Goal: Information Seeking & Learning: Learn about a topic

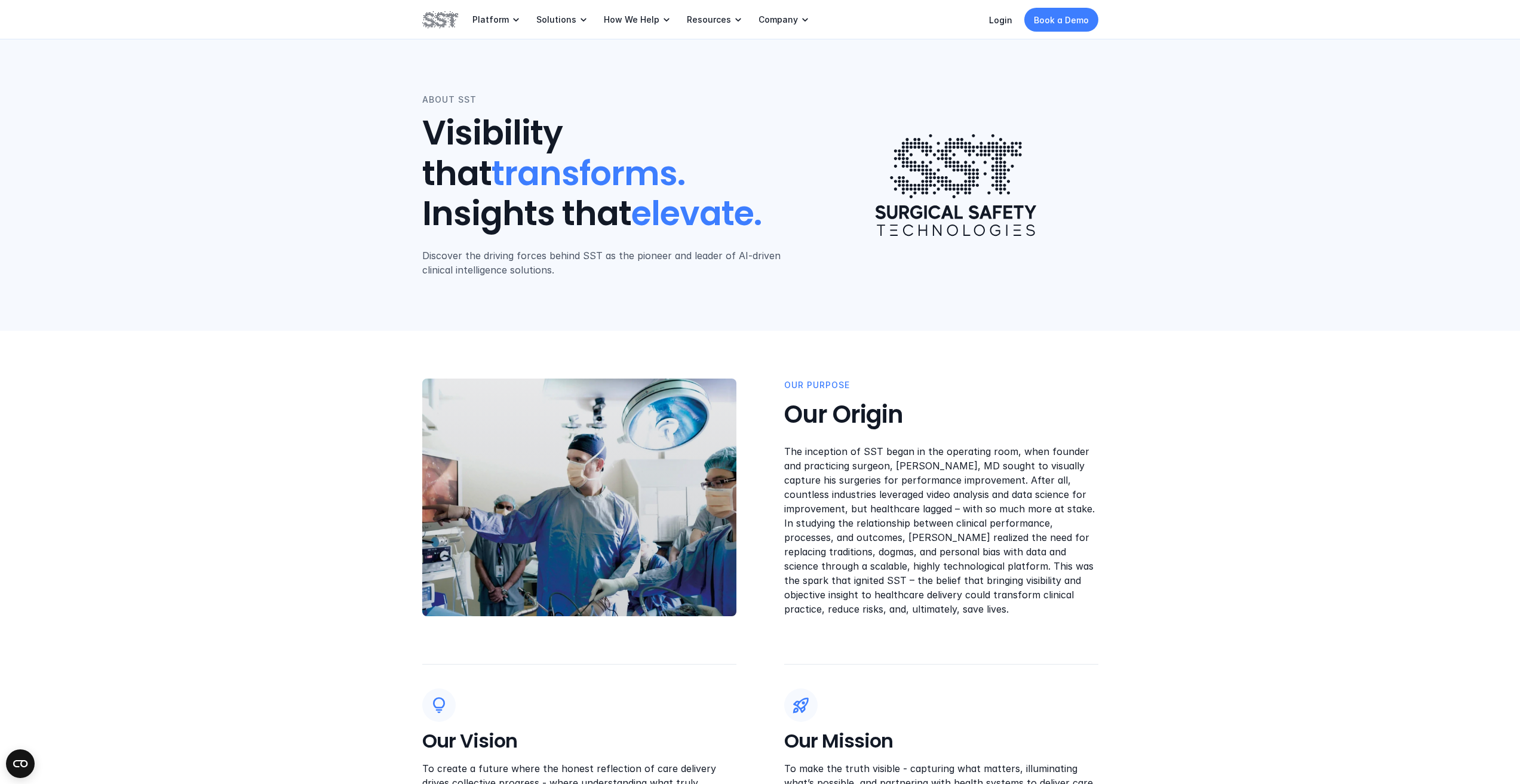
click at [898, 524] on p "The inception of SST began in the operating room, when founder and practicing s…" at bounding box center [941, 530] width 314 height 172
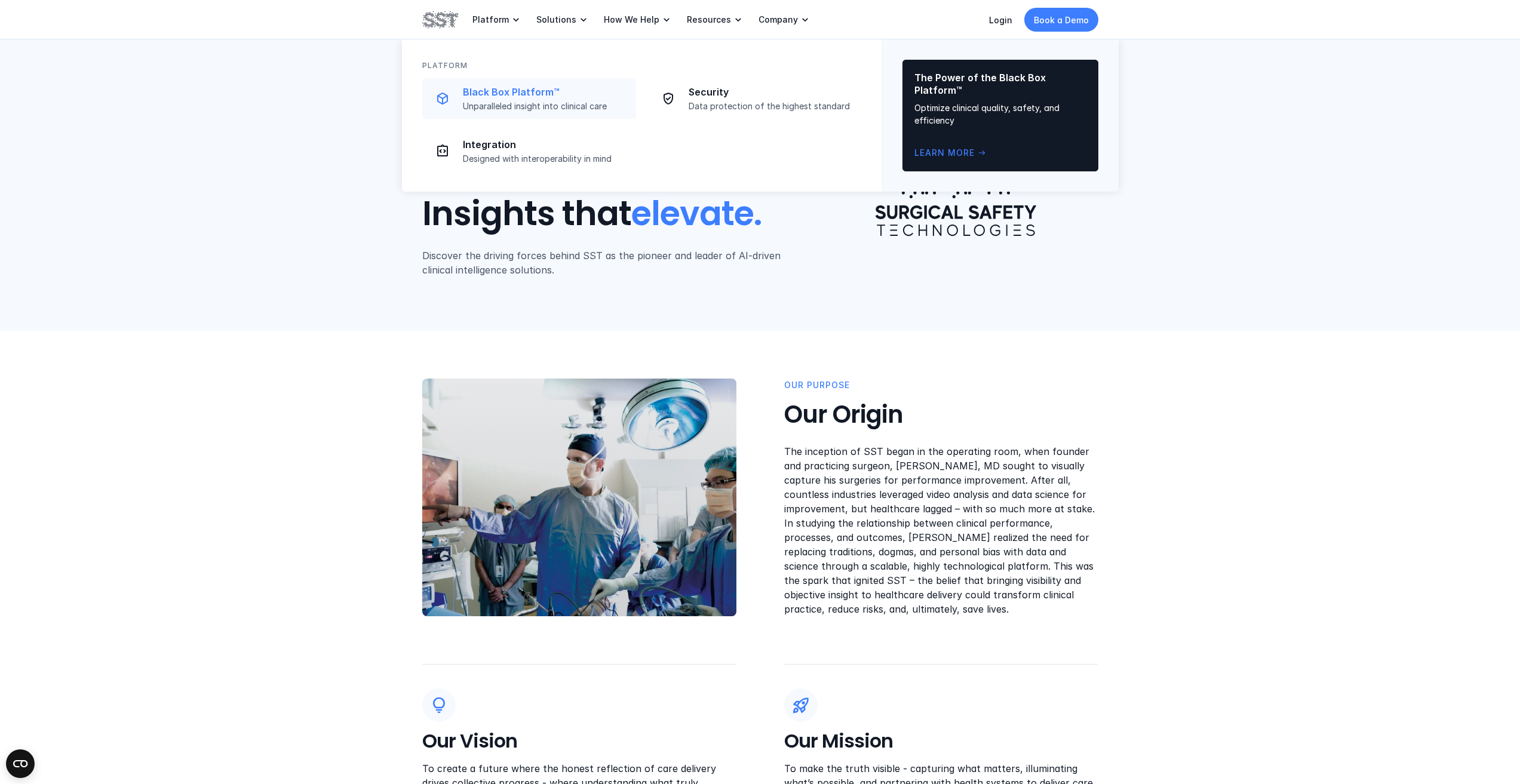
click at [484, 91] on p "Black Box Platform™" at bounding box center [546, 92] width 166 height 13
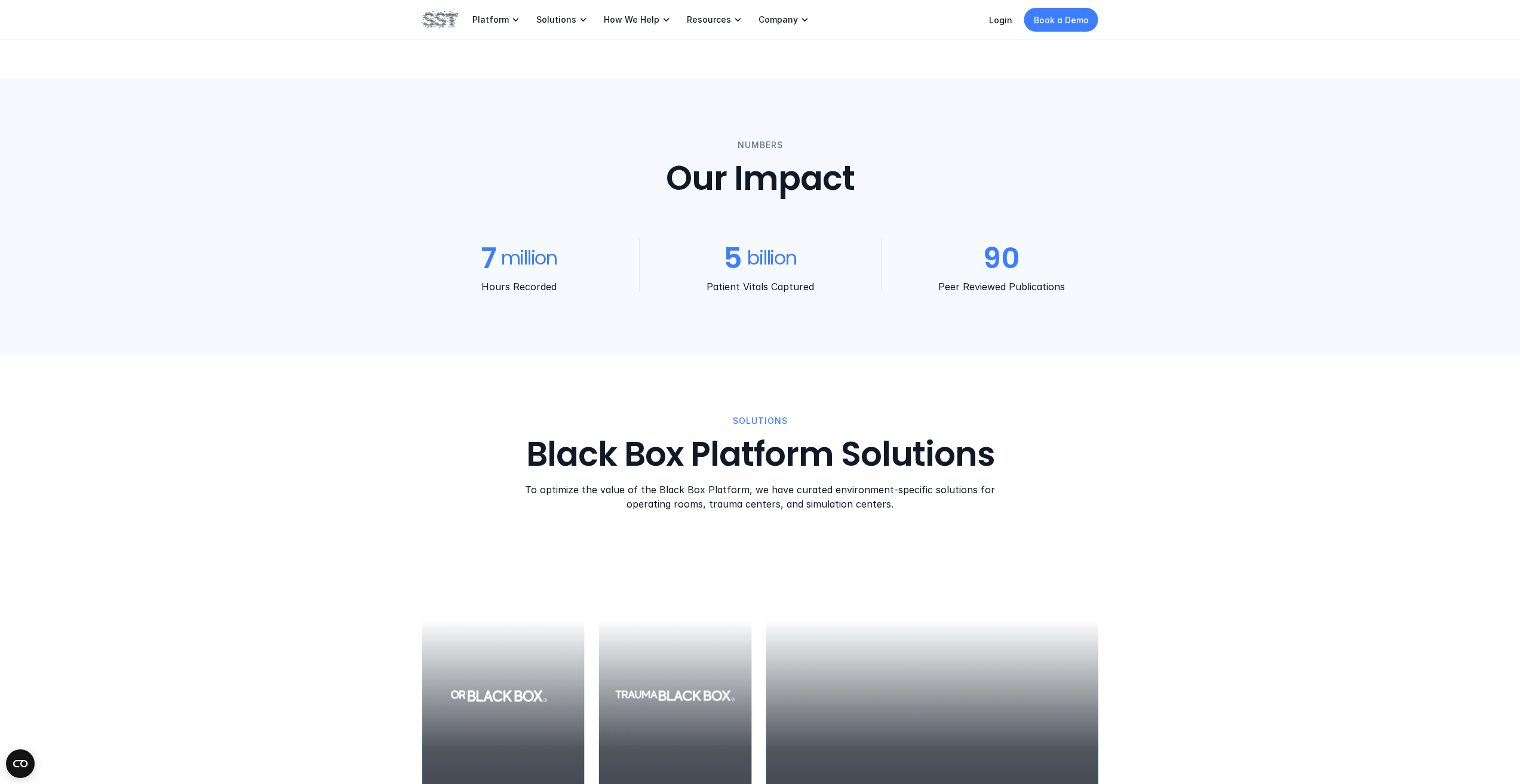
scroll to position [1134, 0]
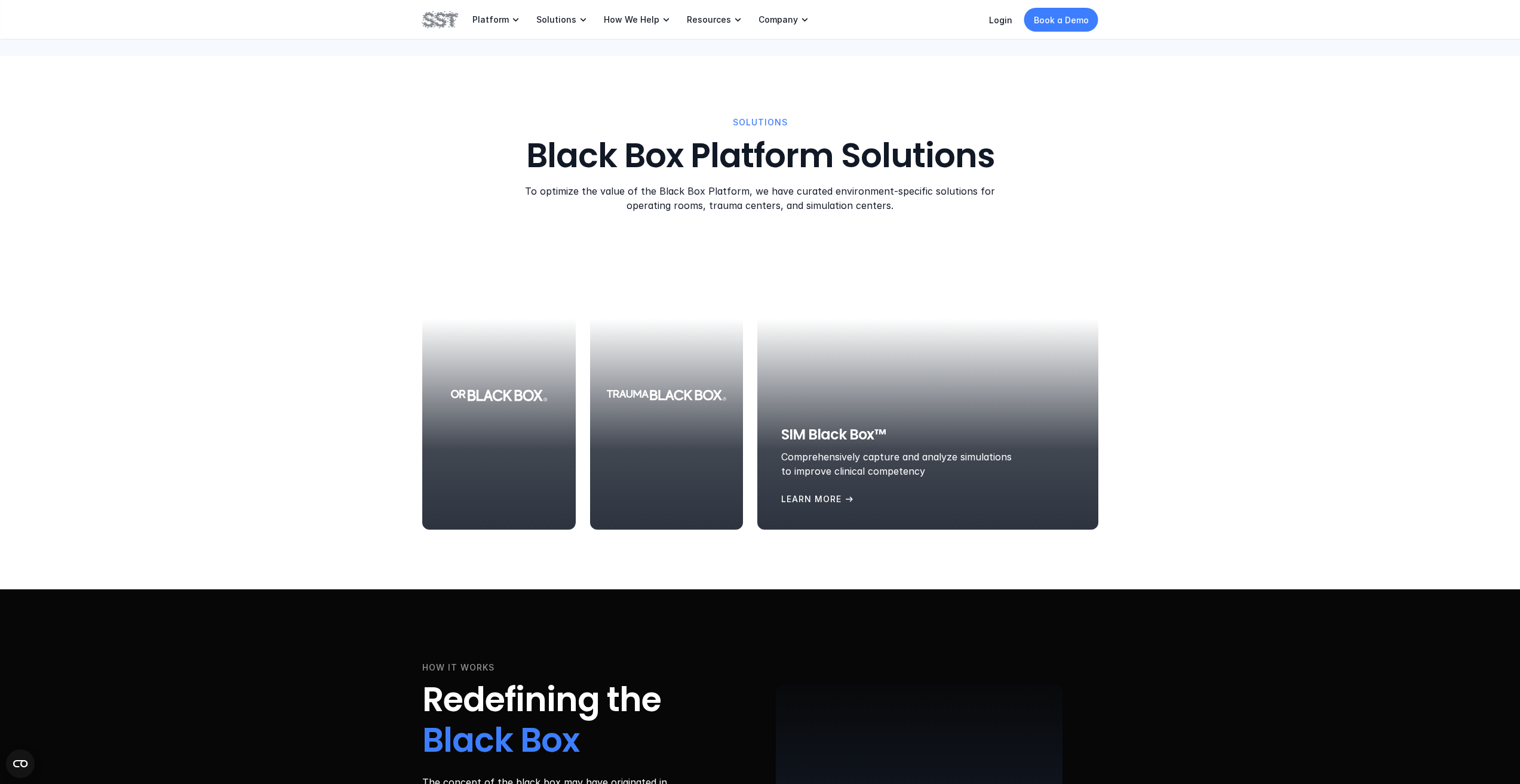
click at [340, 452] on div "SOLUTIONS Black Box Platform Solutions To optimize the value of the Black Box P…" at bounding box center [760, 323] width 1520 height 533
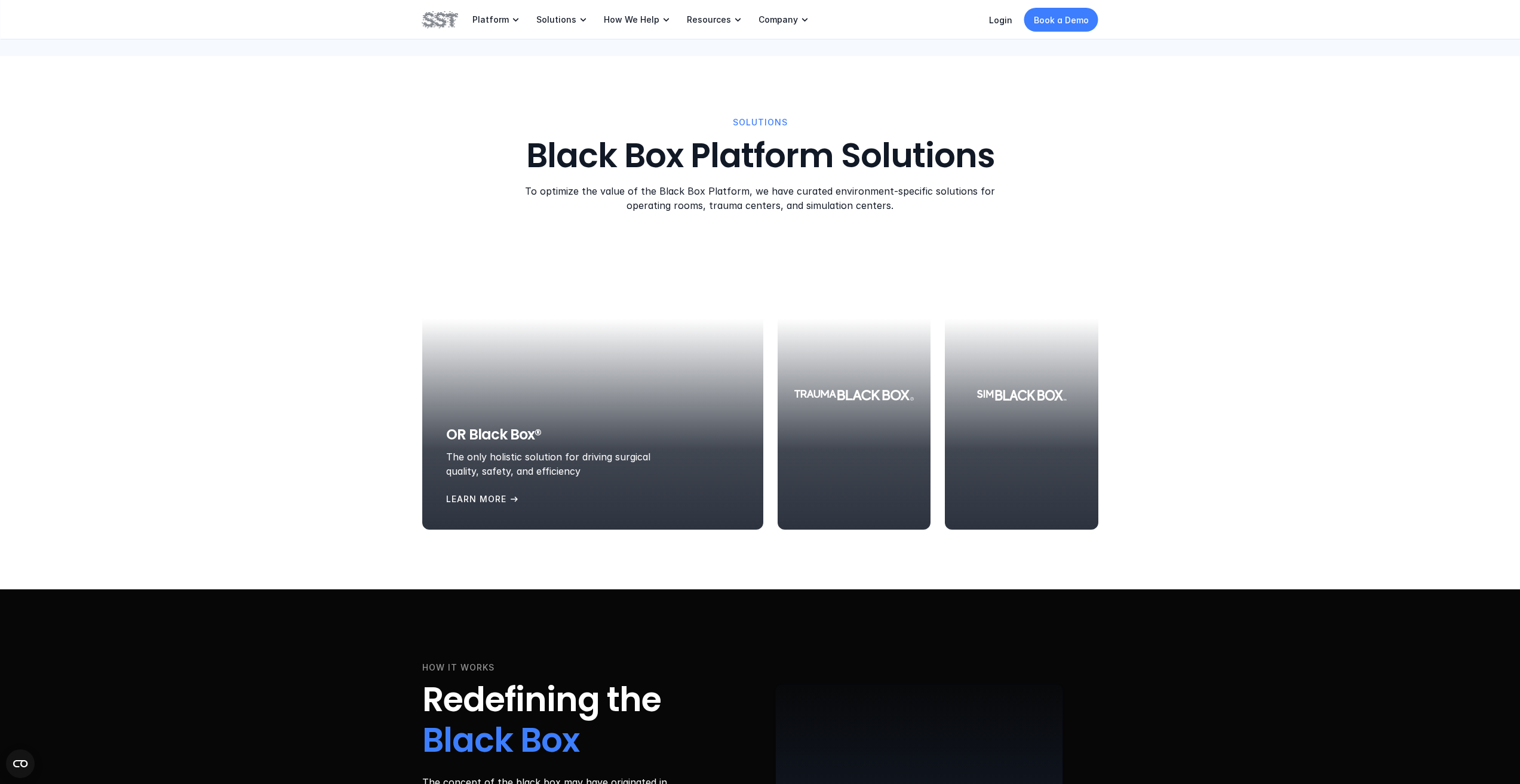
drag, startPoint x: 434, startPoint y: 22, endPoint x: 432, endPoint y: 32, distance: 10.2
click at [434, 24] on img at bounding box center [440, 20] width 36 height 20
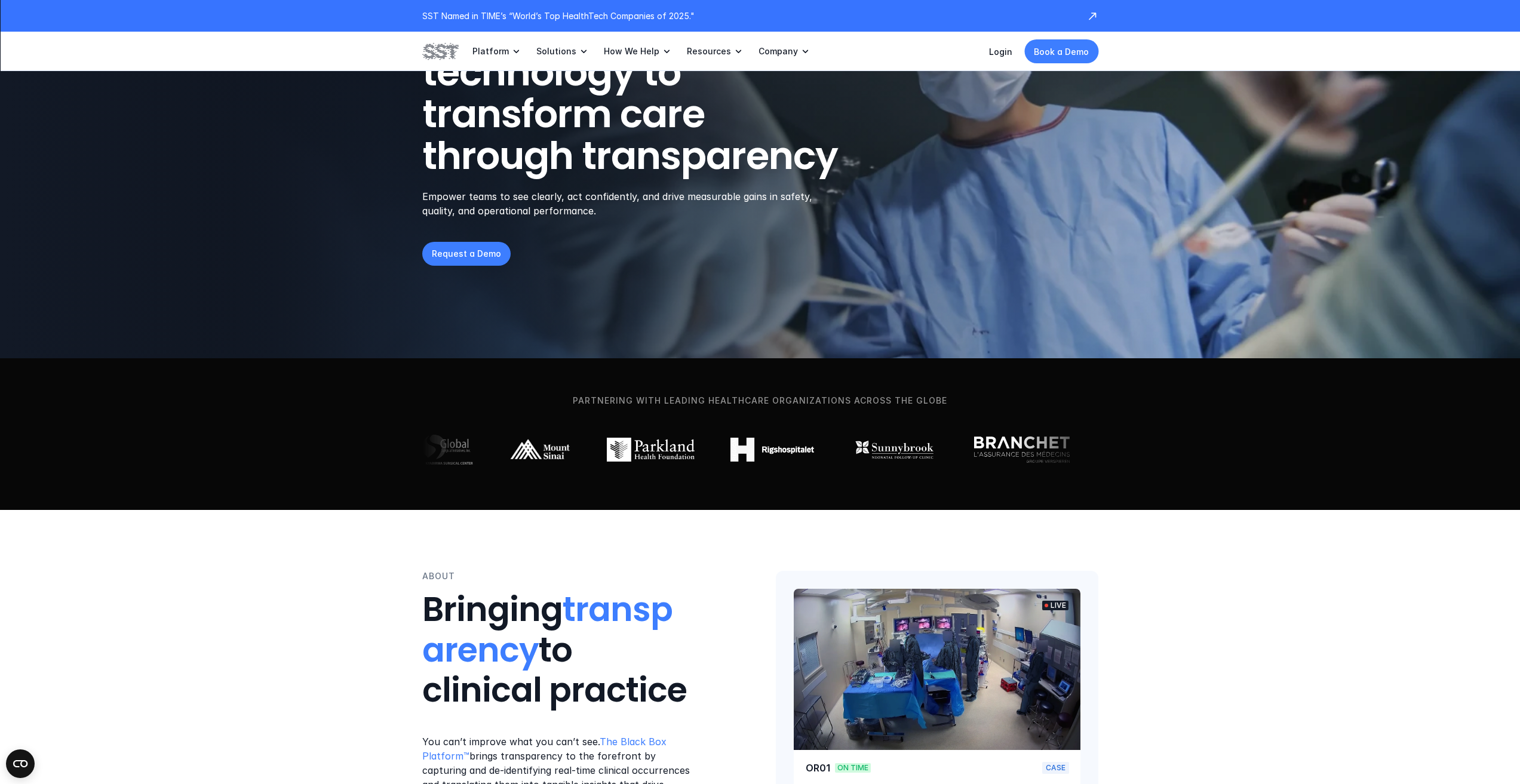
scroll to position [298, 0]
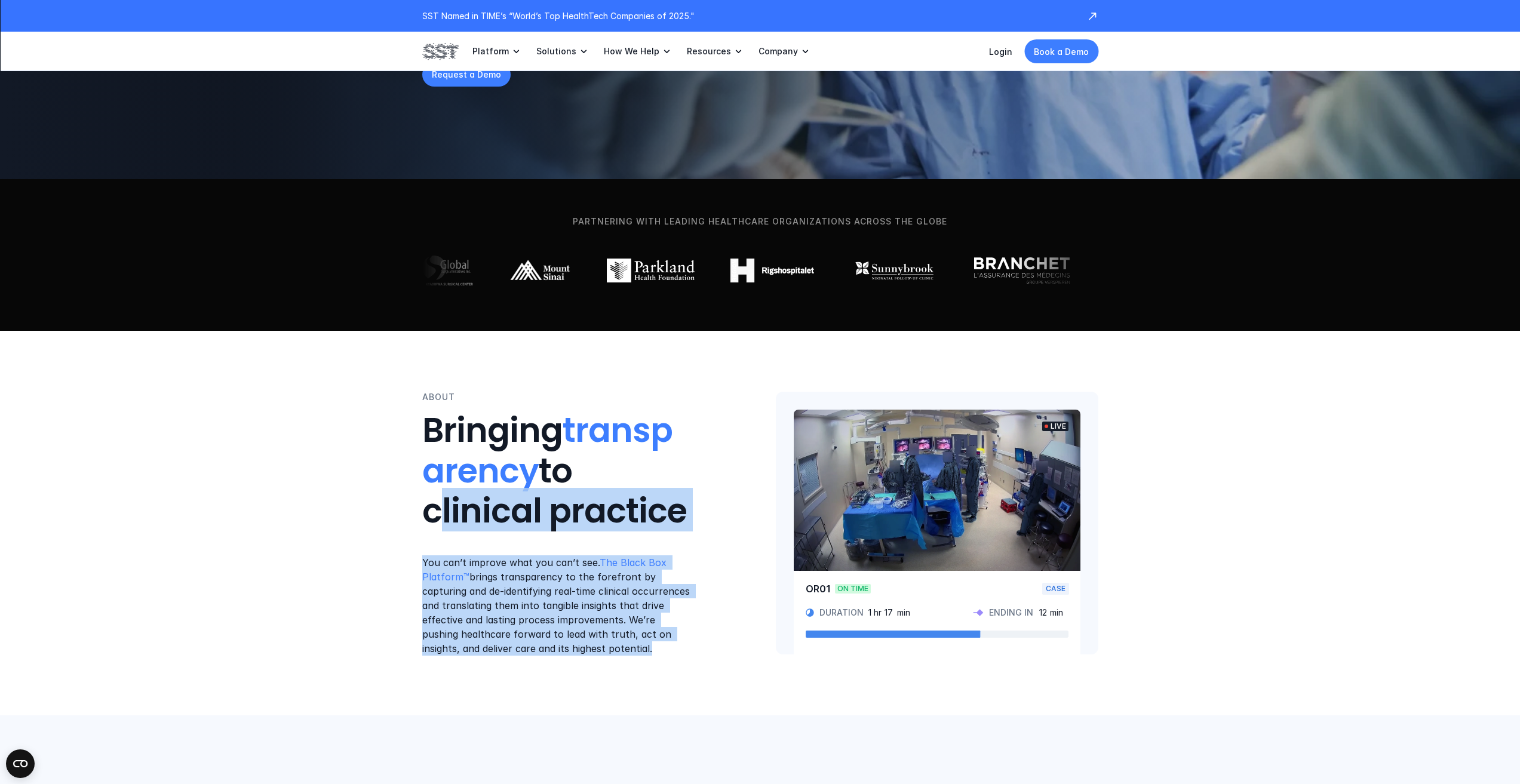
drag, startPoint x: 517, startPoint y: 593, endPoint x: 375, endPoint y: 534, distance: 153.8
click at [377, 534] on div "ABOUT Bringing transparency to clinical practice You can’t improve what you can…" at bounding box center [760, 523] width 1520 height 385
click at [363, 528] on div "ABOUT Bringing transparency to clinical practice You can’t improve what you can…" at bounding box center [760, 523] width 1520 height 385
click at [519, 638] on p "You can’t improve what you can’t see. The Black Box Platform™ brings transparen…" at bounding box center [558, 605] width 271 height 100
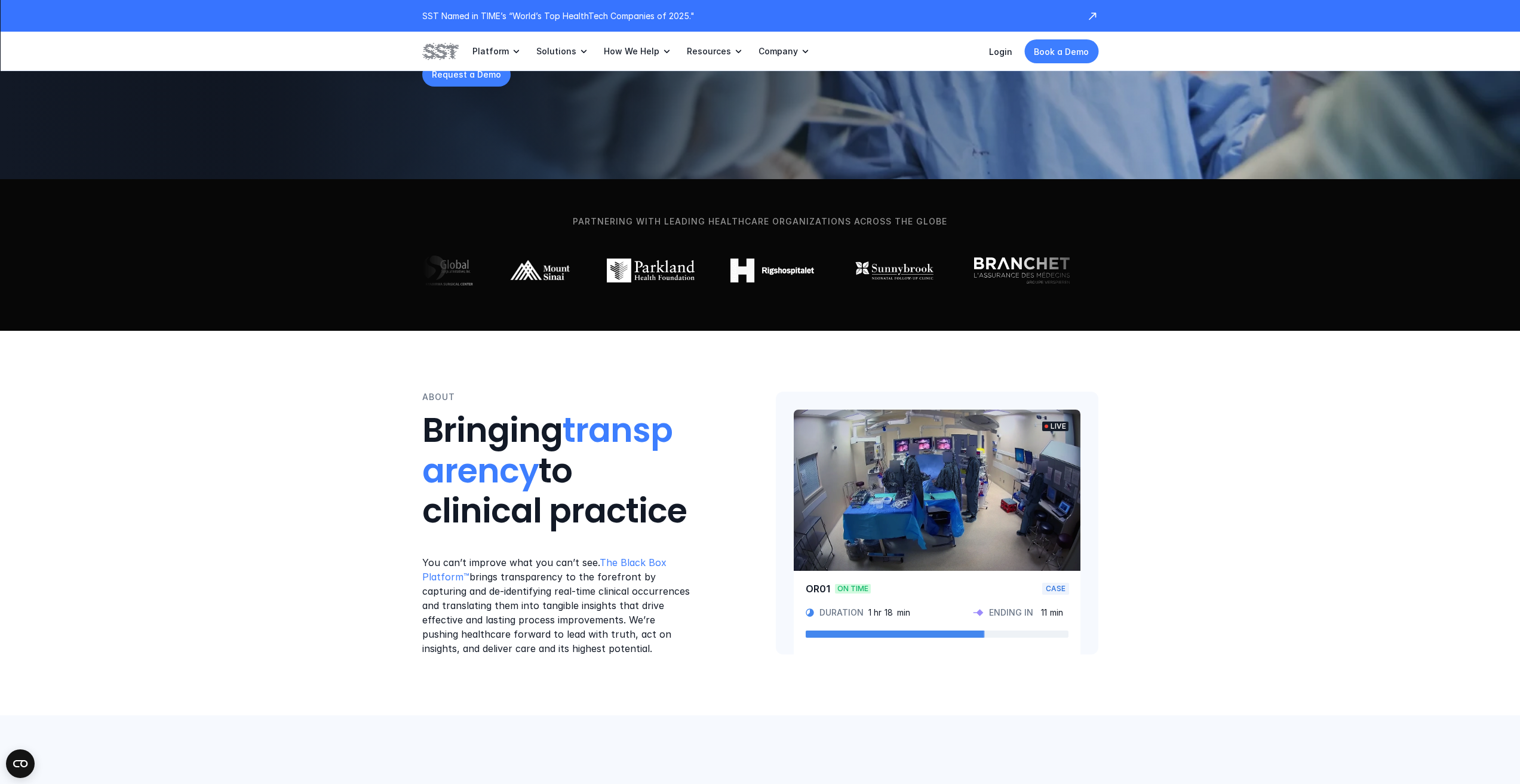
click at [545, 606] on p "You can’t improve what you can’t see. The Black Box Platform™ brings transparen…" at bounding box center [558, 605] width 271 height 100
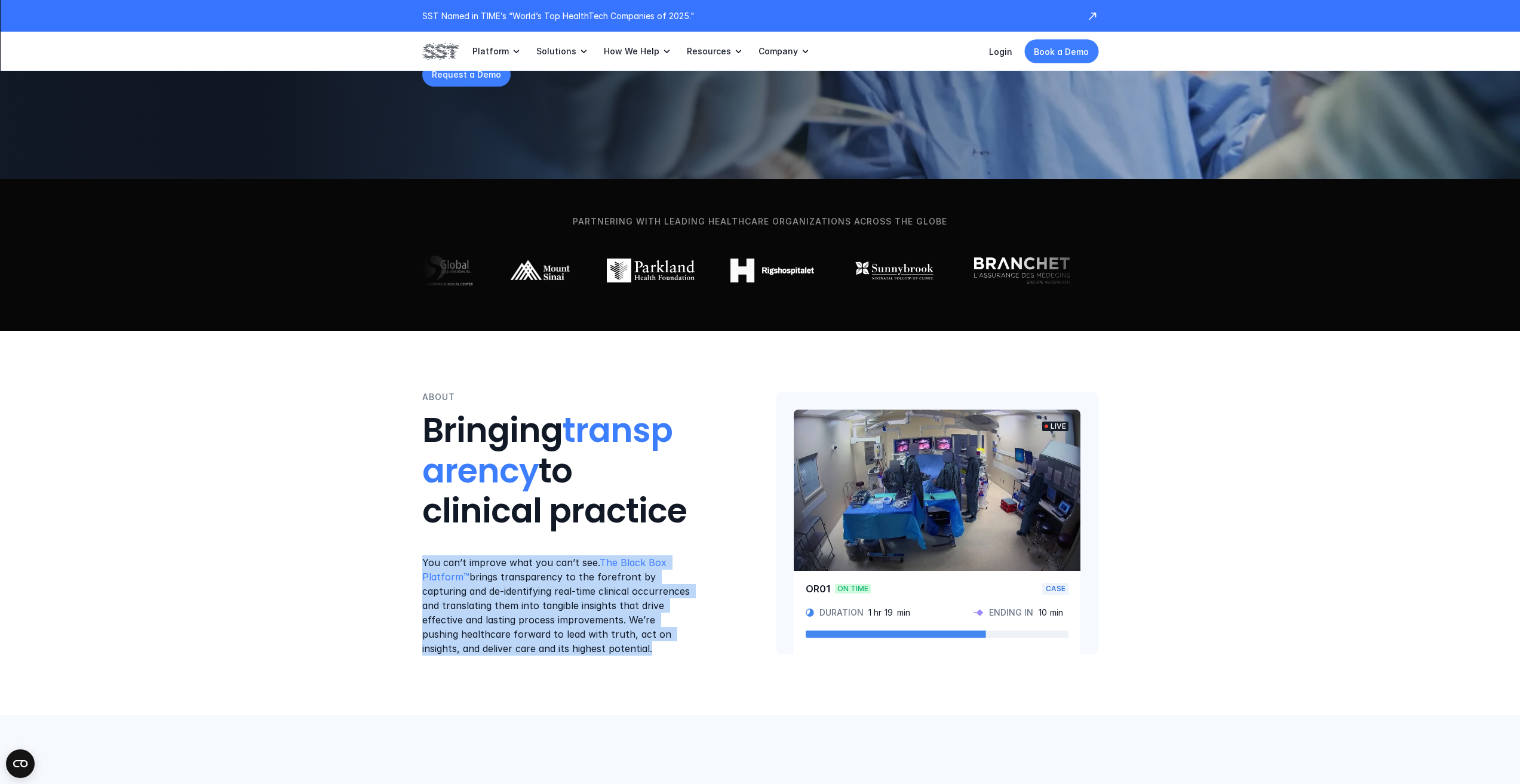
click at [534, 595] on p "You can’t improve what you can’t see. The Black Box Platform™ brings transparen…" at bounding box center [558, 605] width 271 height 100
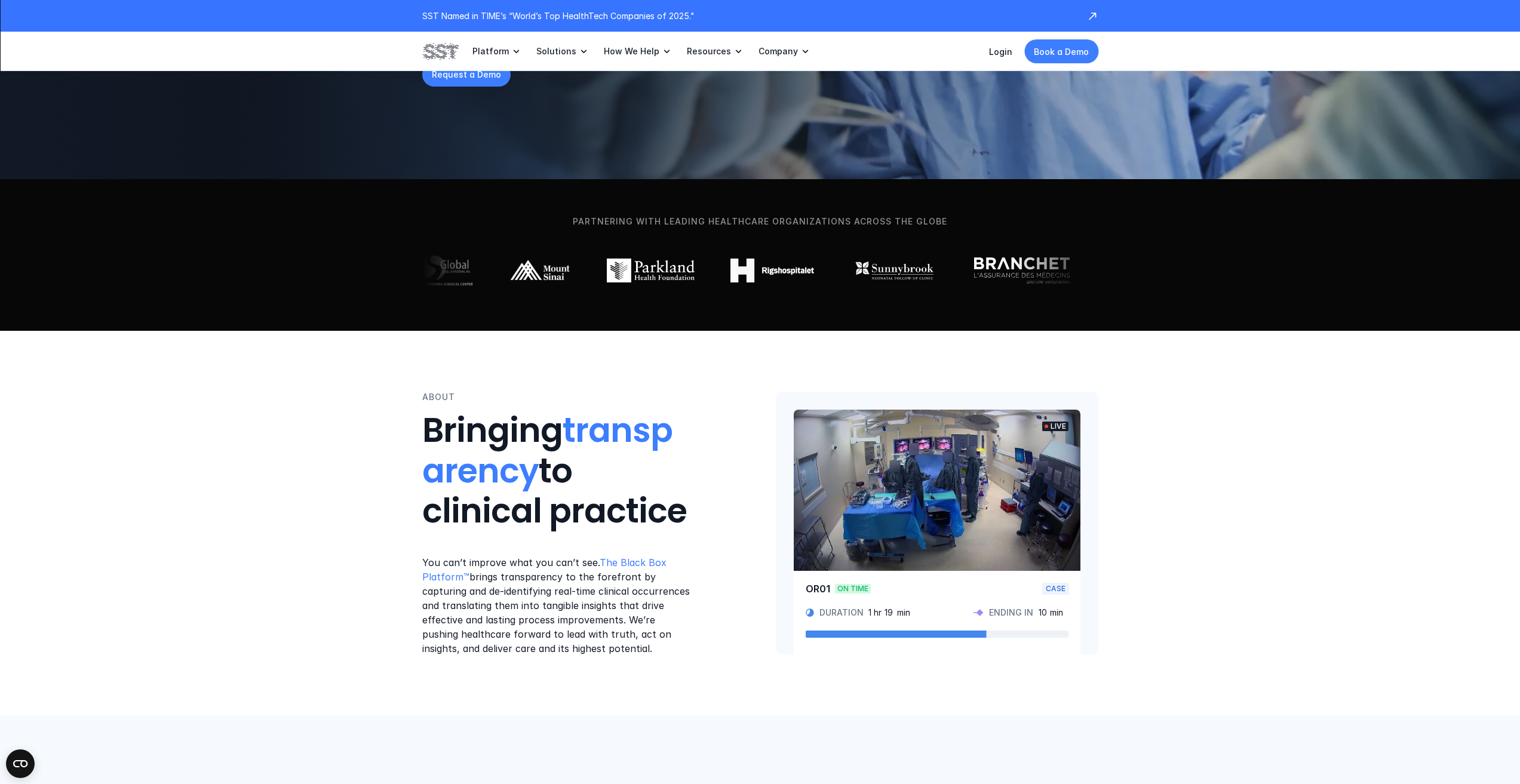
click at [534, 595] on p "You can’t improve what you can’t see. The Black Box Platform™ brings transparen…" at bounding box center [558, 605] width 271 height 100
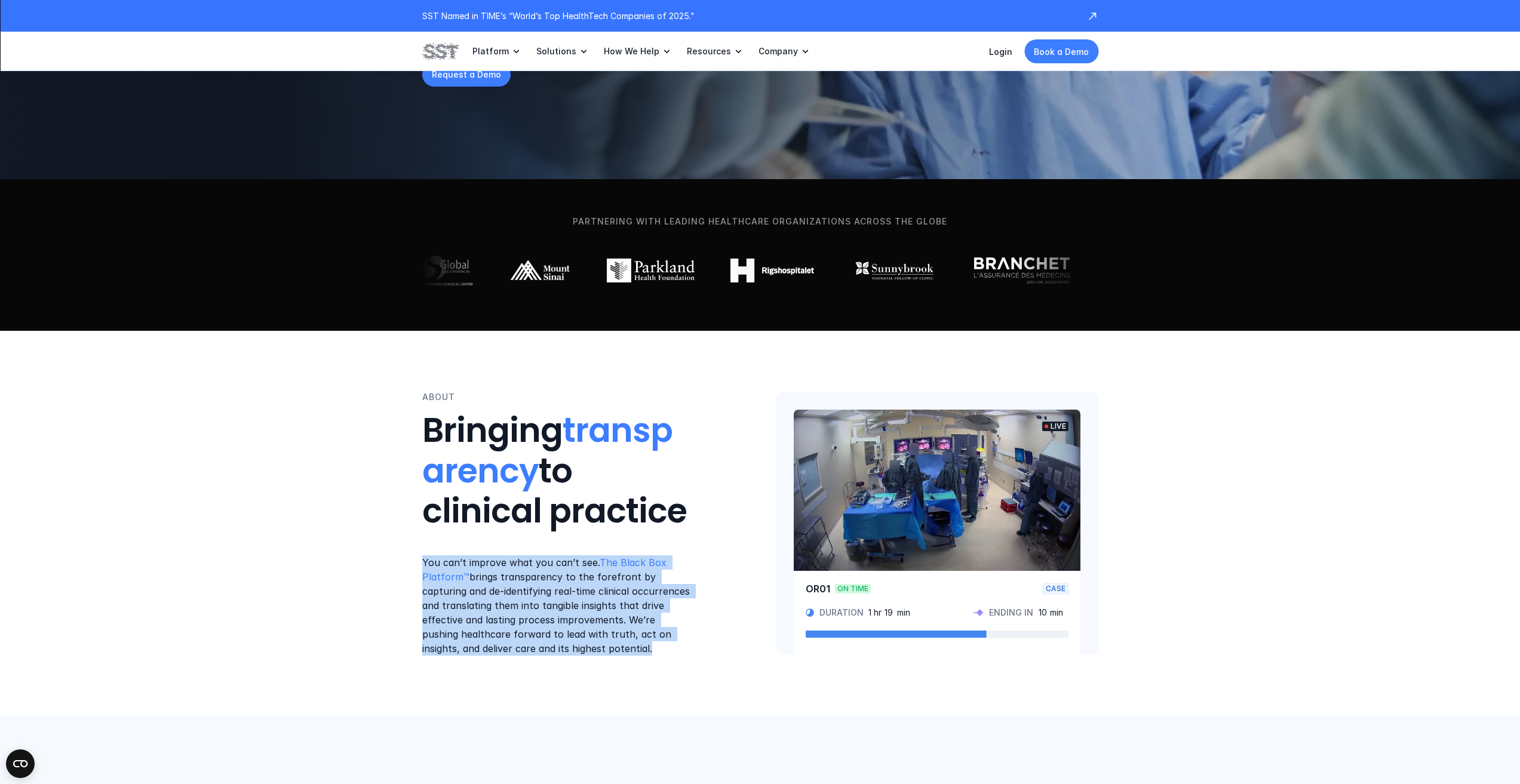
click at [534, 595] on p "You can’t improve what you can’t see. The Black Box Platform™ brings transparen…" at bounding box center [558, 605] width 271 height 100
click at [522, 609] on p "You can’t improve what you can’t see. The Black Box Platform™ brings transparen…" at bounding box center [558, 605] width 271 height 100
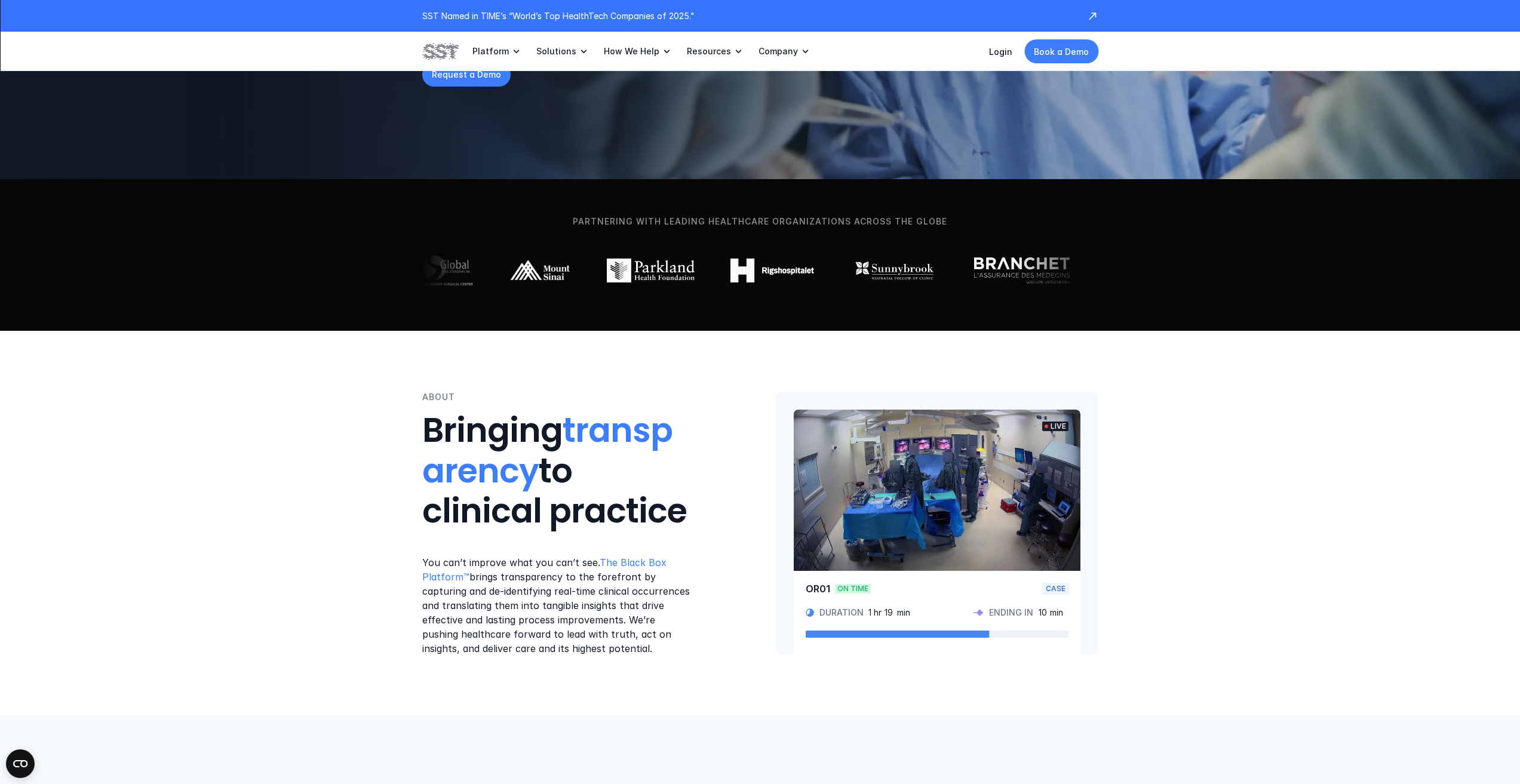
click at [618, 611] on p "You can’t improve what you can’t see. The Black Box Platform™ brings transparen…" at bounding box center [558, 605] width 271 height 100
click at [448, 615] on p "You can’t improve what you can’t see. The Black Box Platform™ brings transparen…" at bounding box center [558, 605] width 271 height 100
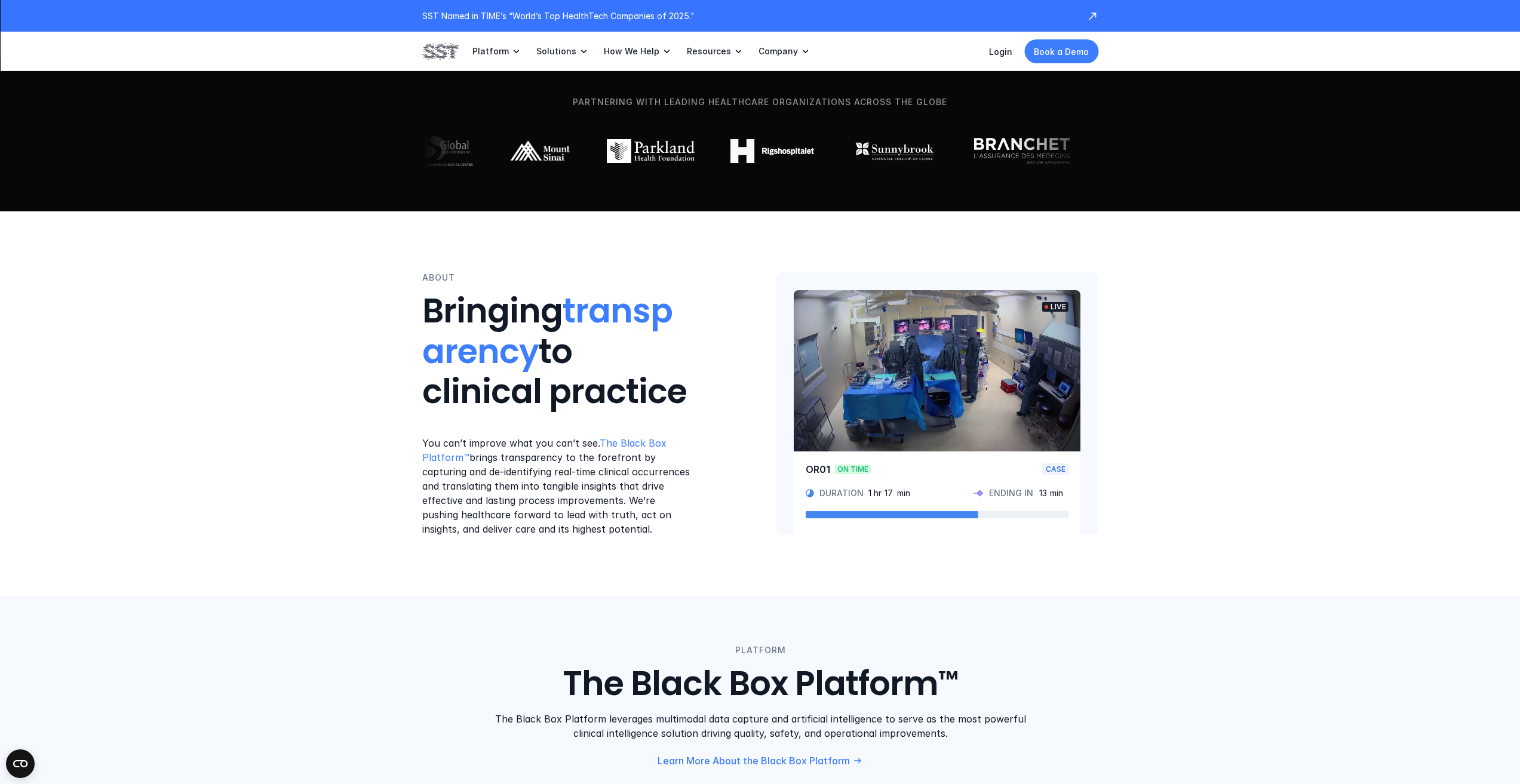
scroll to position [358, 0]
